Goal: Information Seeking & Learning: Understand process/instructions

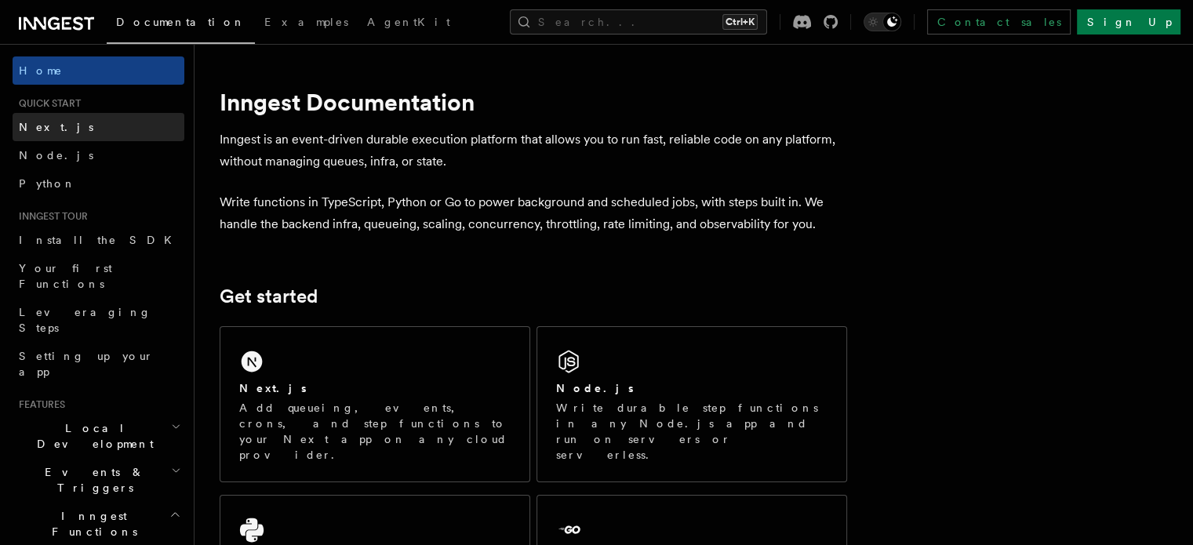
click at [63, 123] on link "Next.js" at bounding box center [99, 127] width 172 height 28
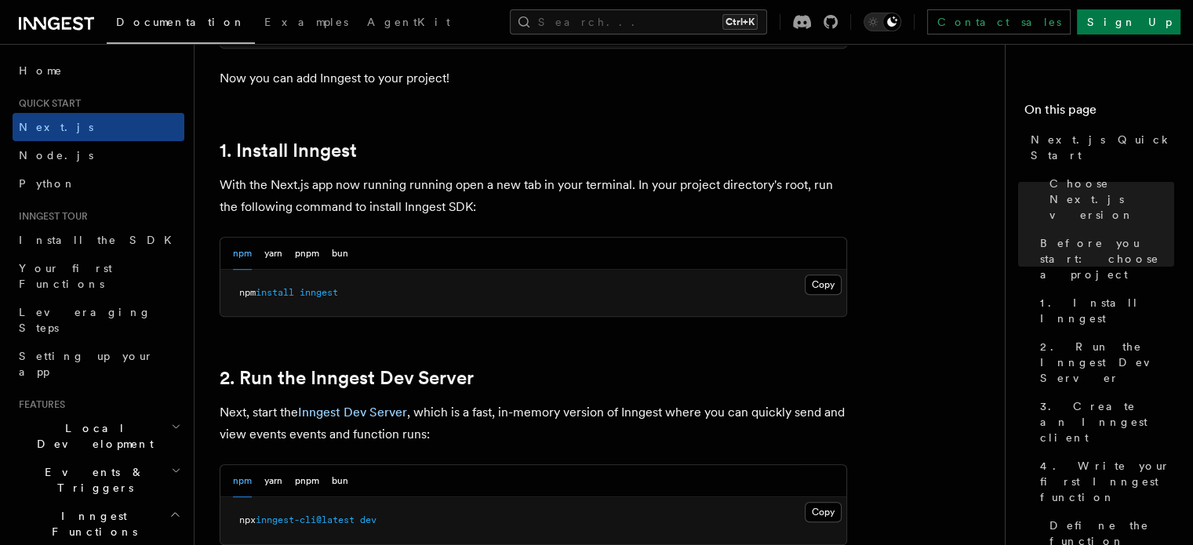
scroll to position [863, 0]
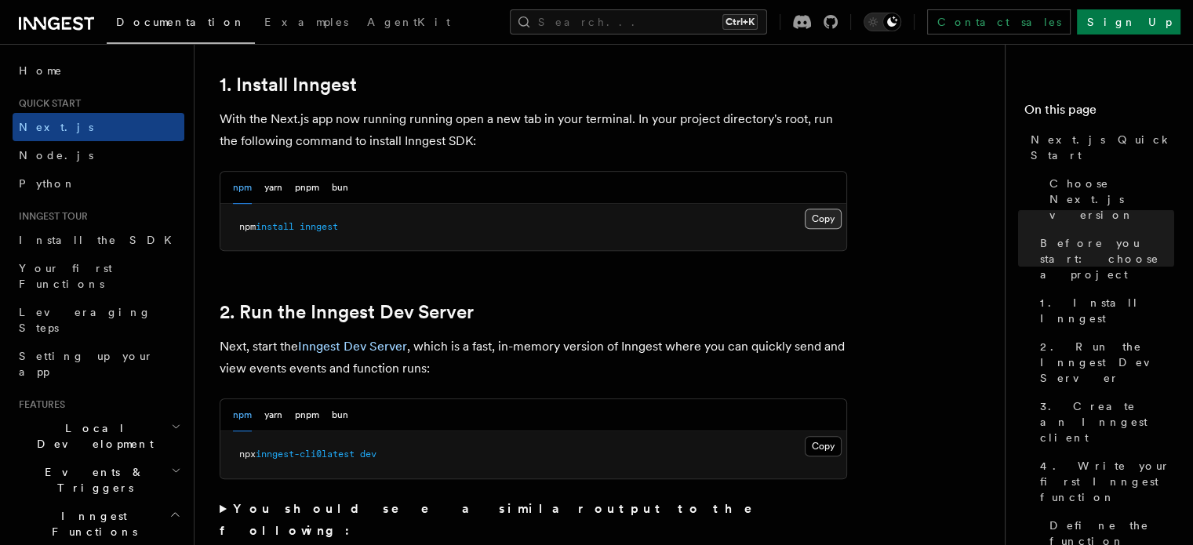
click at [827, 224] on button "Copy Copied" at bounding box center [823, 219] width 37 height 20
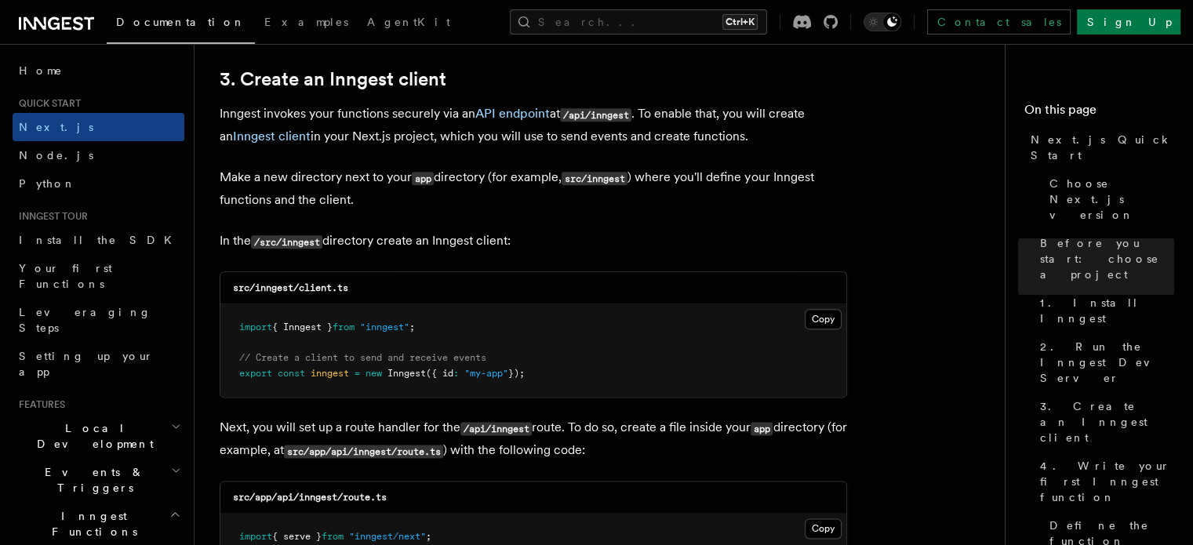
scroll to position [1882, 0]
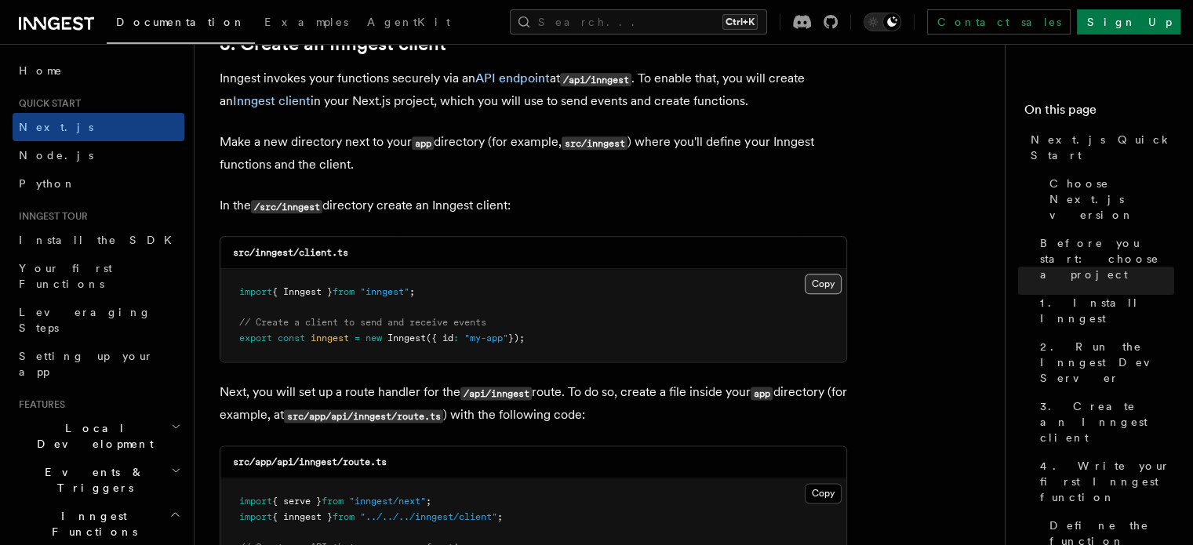
click at [832, 293] on button "Copy Copied" at bounding box center [823, 284] width 37 height 20
click at [672, 410] on p "Next, you will set up a route handler for the /api/inngest route. To do so, cre…" at bounding box center [533, 403] width 627 height 45
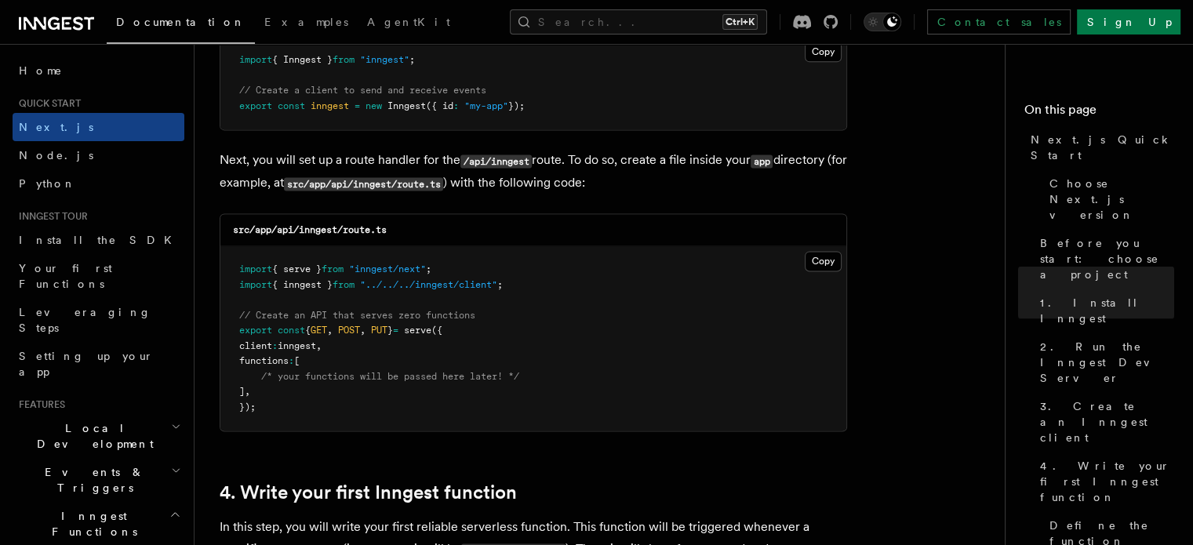
scroll to position [2118, 0]
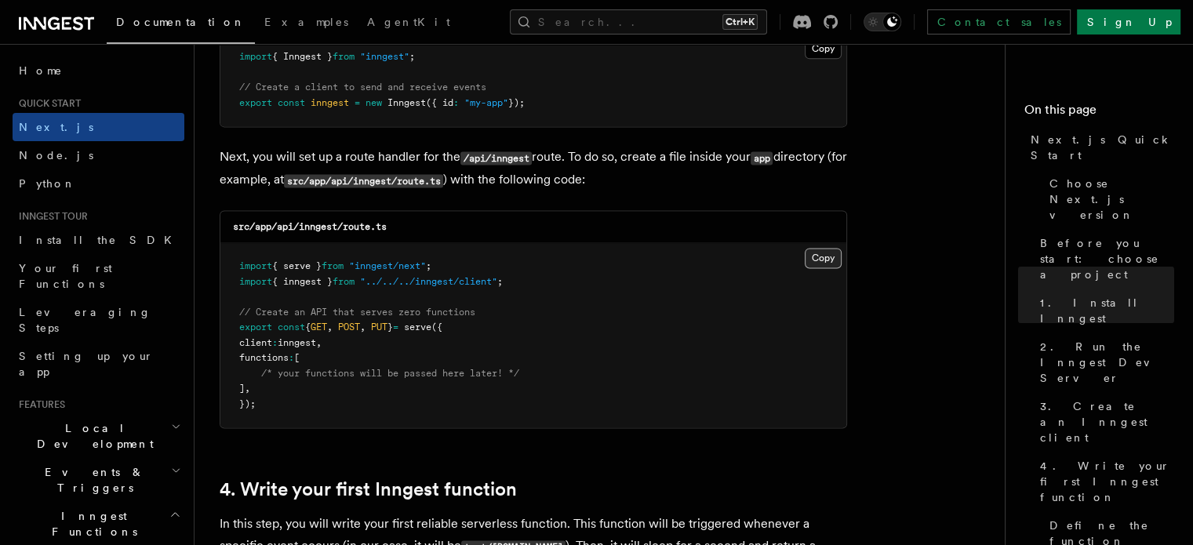
click at [832, 253] on button "Copy Copied" at bounding box center [823, 258] width 37 height 20
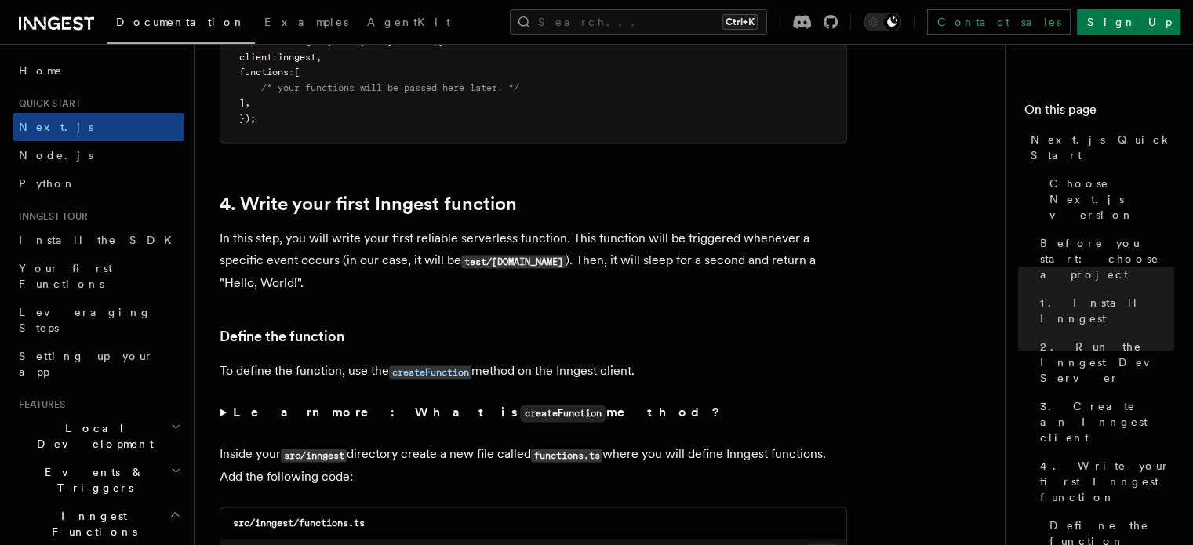
scroll to position [2510, 0]
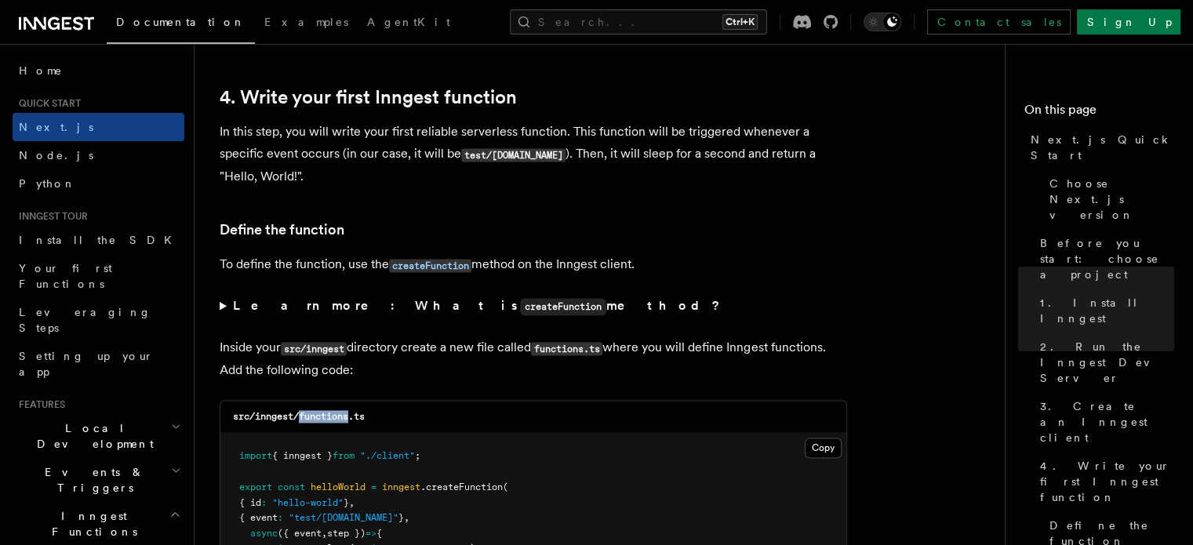
drag, startPoint x: 300, startPoint y: 420, endPoint x: 350, endPoint y: 424, distance: 50.4
click at [350, 422] on code "src/inngest/functions.ts" at bounding box center [299, 416] width 132 height 11
copy code "functions"
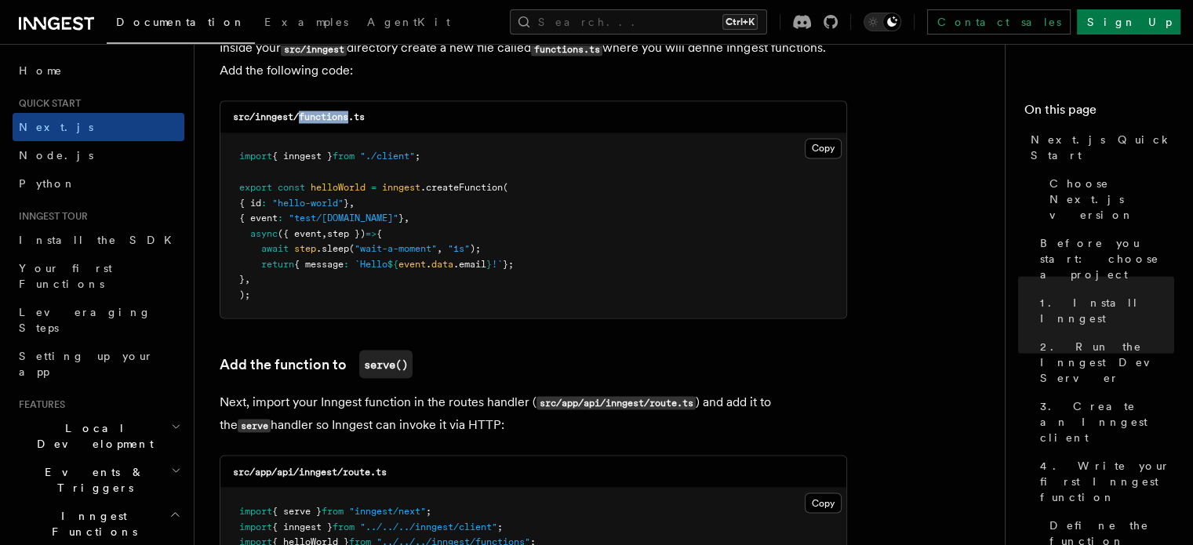
scroll to position [2823, 0]
